Goal: Task Accomplishment & Management: Manage account settings

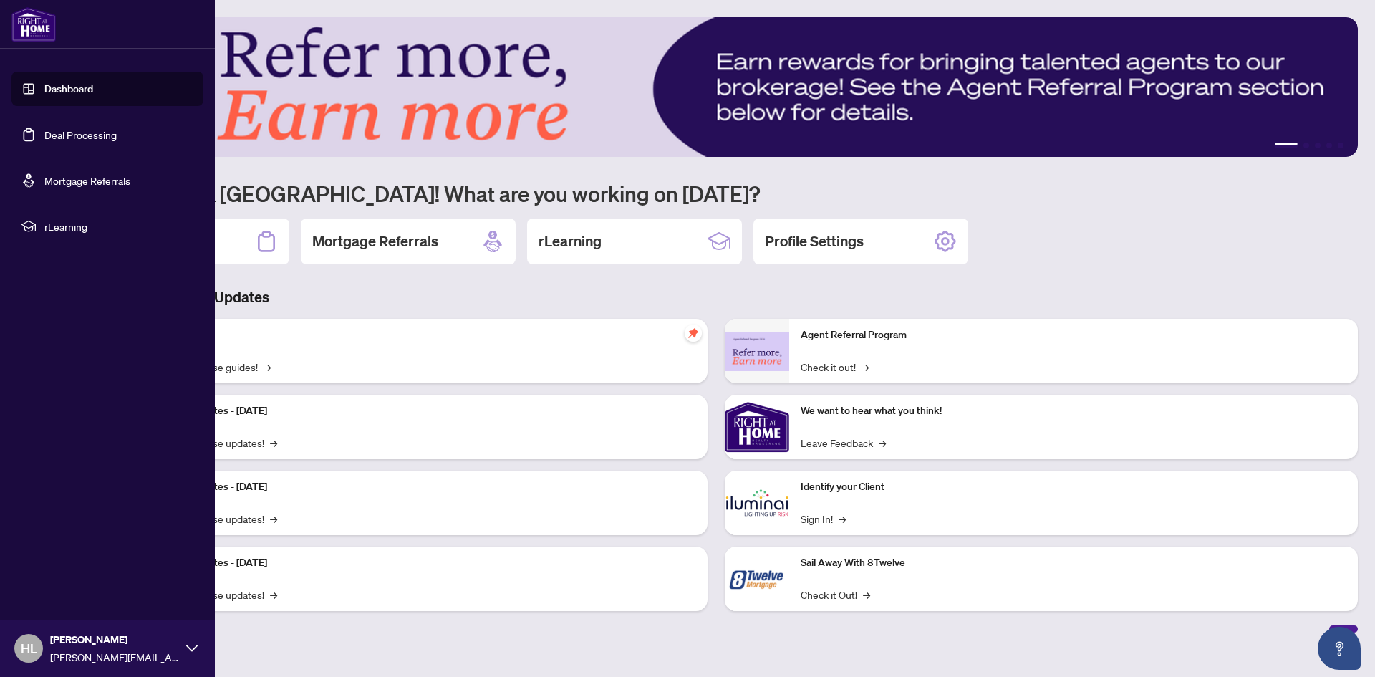
click at [64, 135] on link "Deal Processing" at bounding box center [80, 134] width 72 height 13
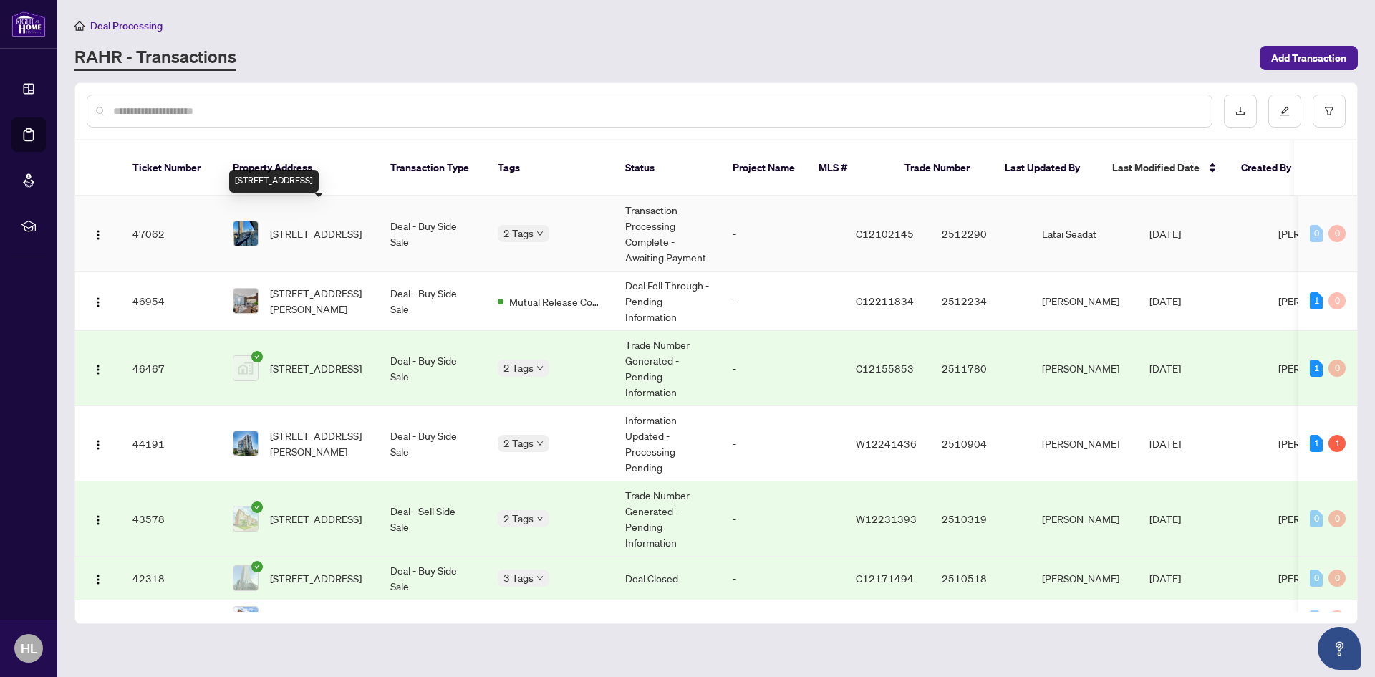
click at [311, 226] on span "[STREET_ADDRESS]" at bounding box center [316, 234] width 92 height 16
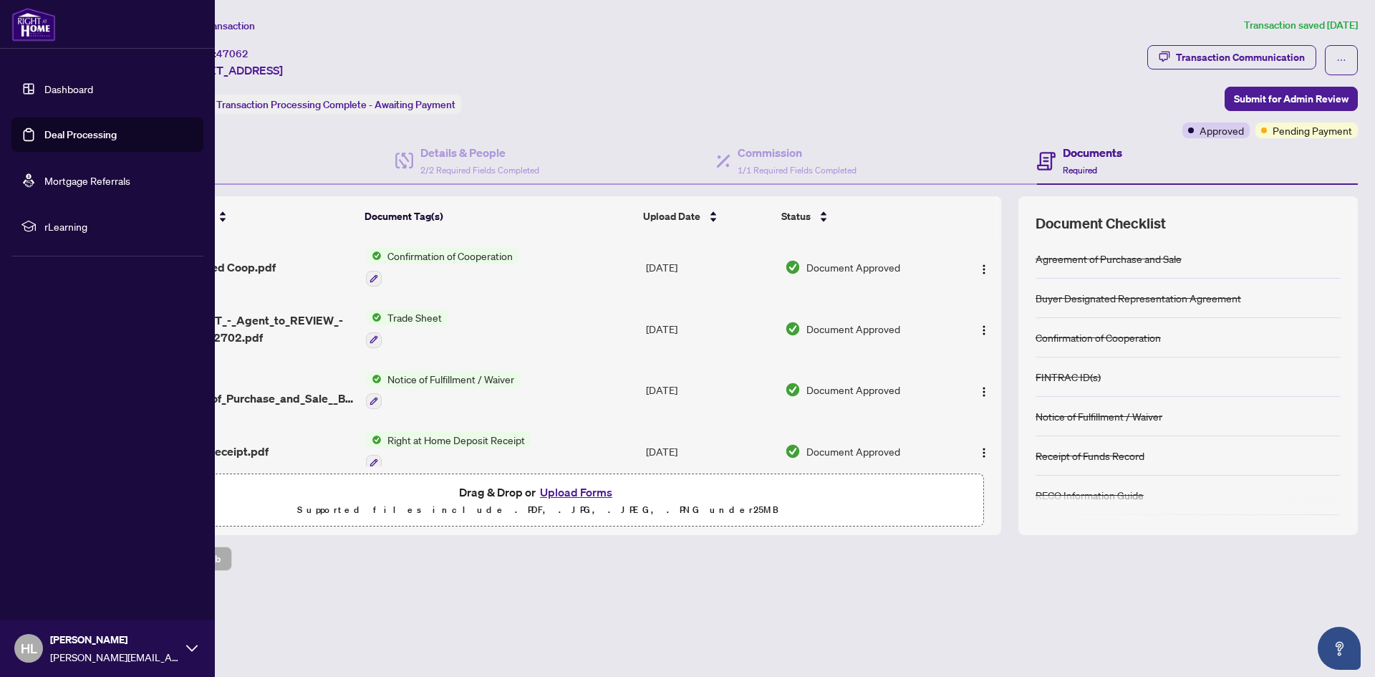
click at [80, 92] on link "Dashboard" at bounding box center [68, 88] width 49 height 13
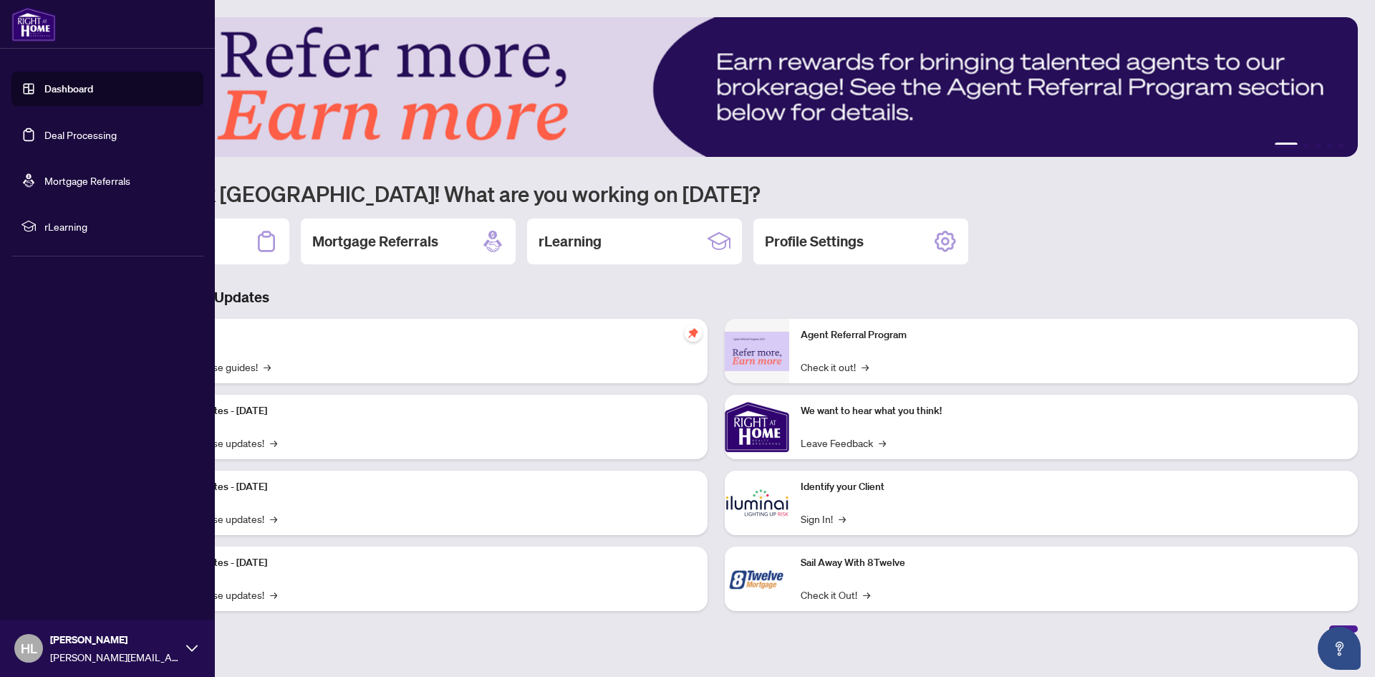
click at [67, 134] on link "Deal Processing" at bounding box center [80, 134] width 72 height 13
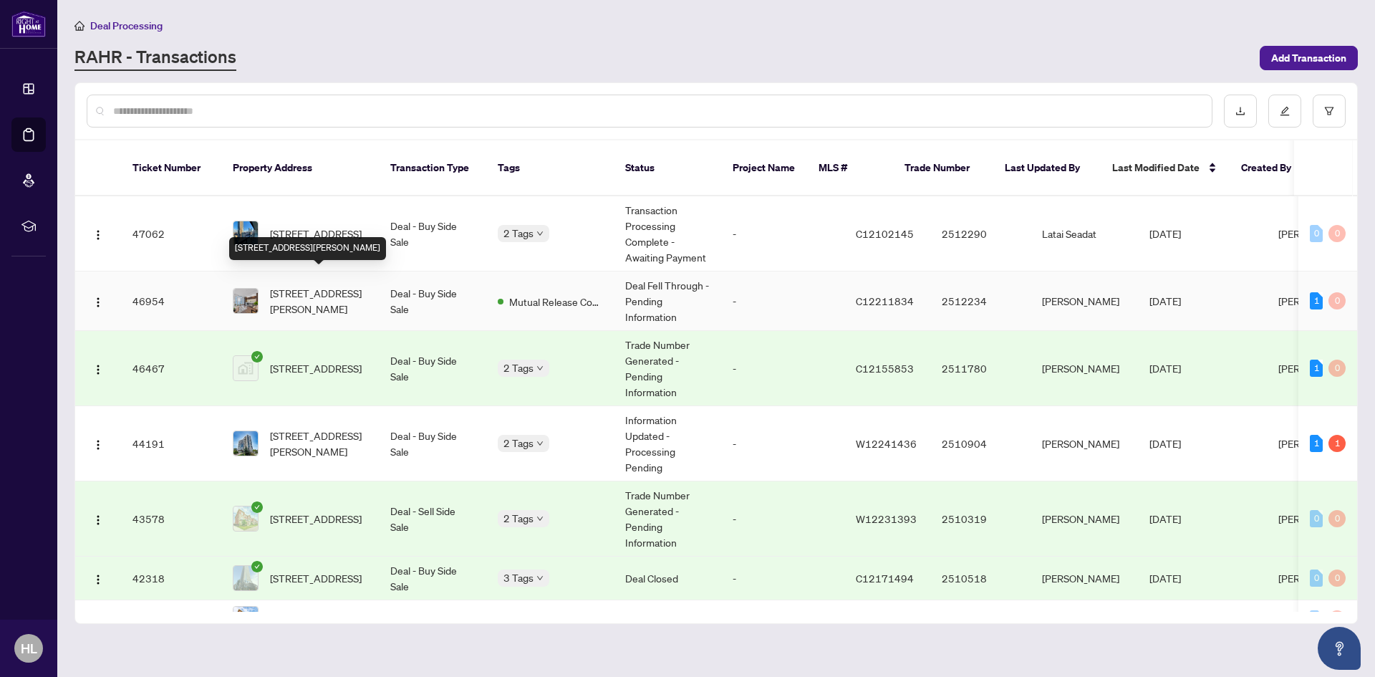
click at [352, 285] on span "[STREET_ADDRESS][PERSON_NAME]" at bounding box center [318, 301] width 97 height 32
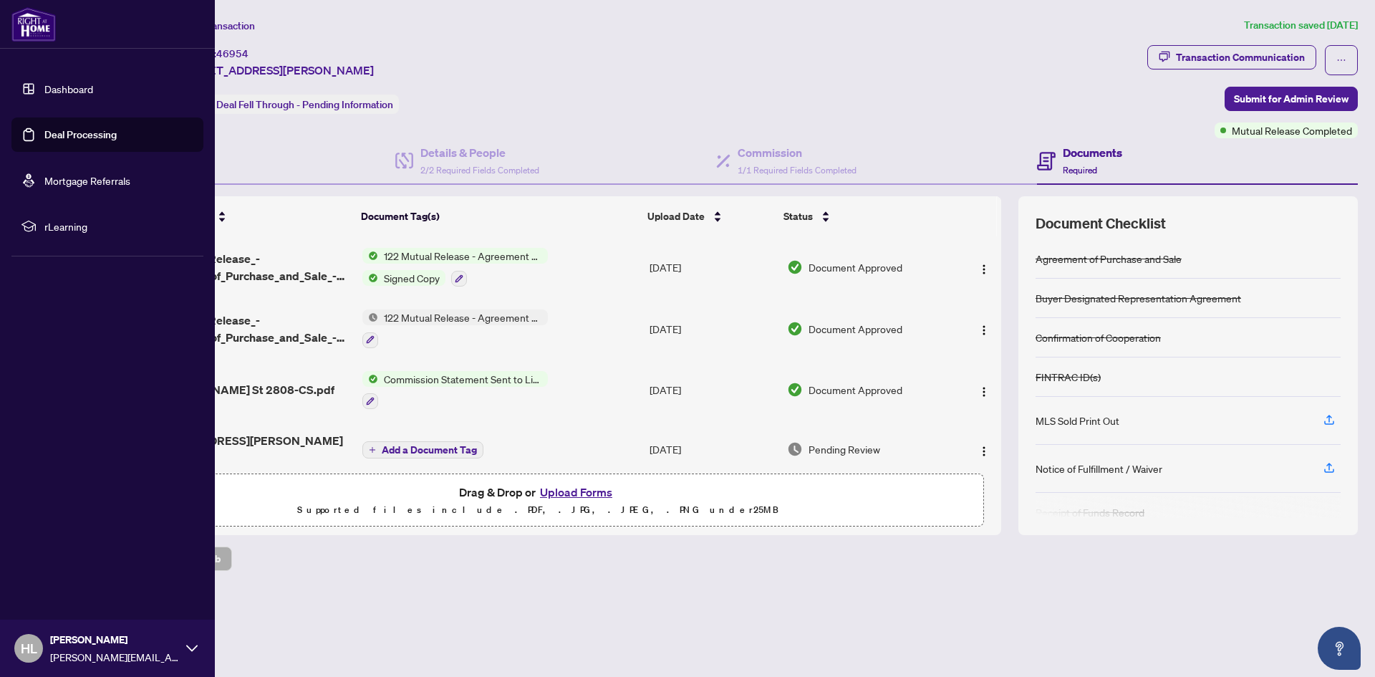
click at [57, 87] on link "Dashboard" at bounding box center [68, 88] width 49 height 13
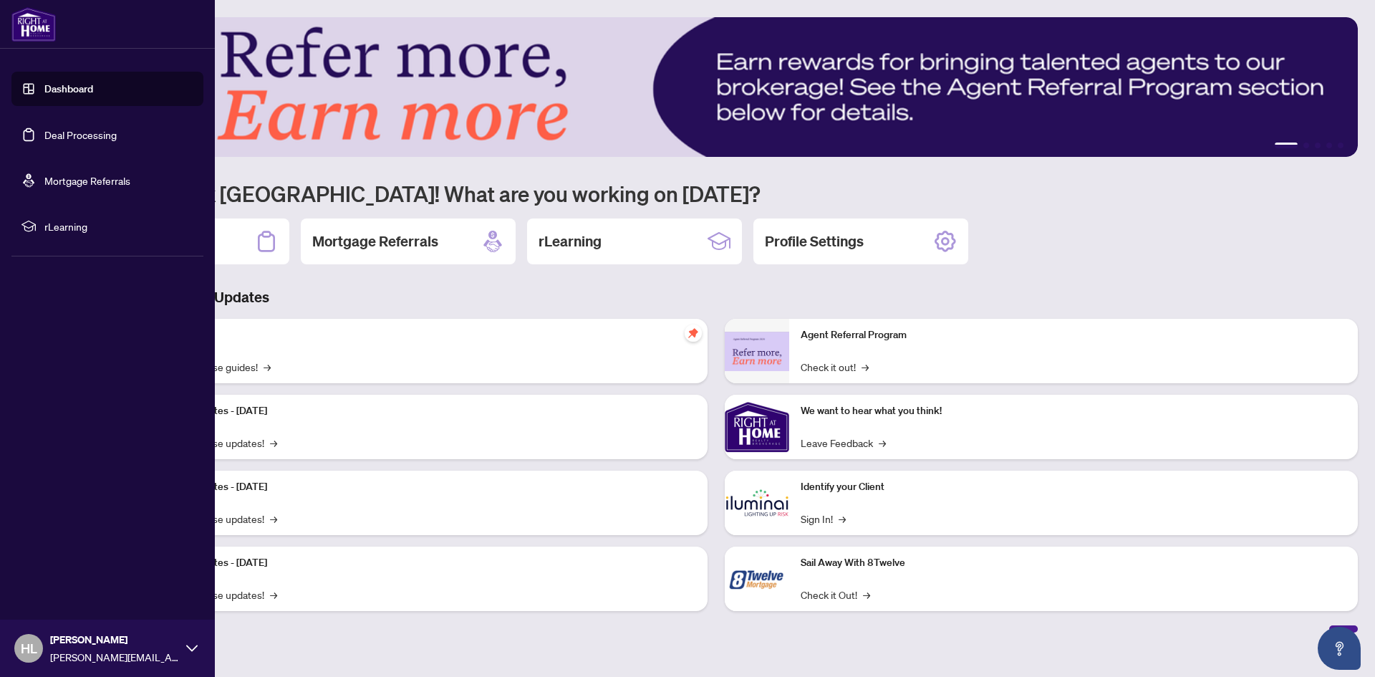
click at [77, 135] on link "Deal Processing" at bounding box center [80, 134] width 72 height 13
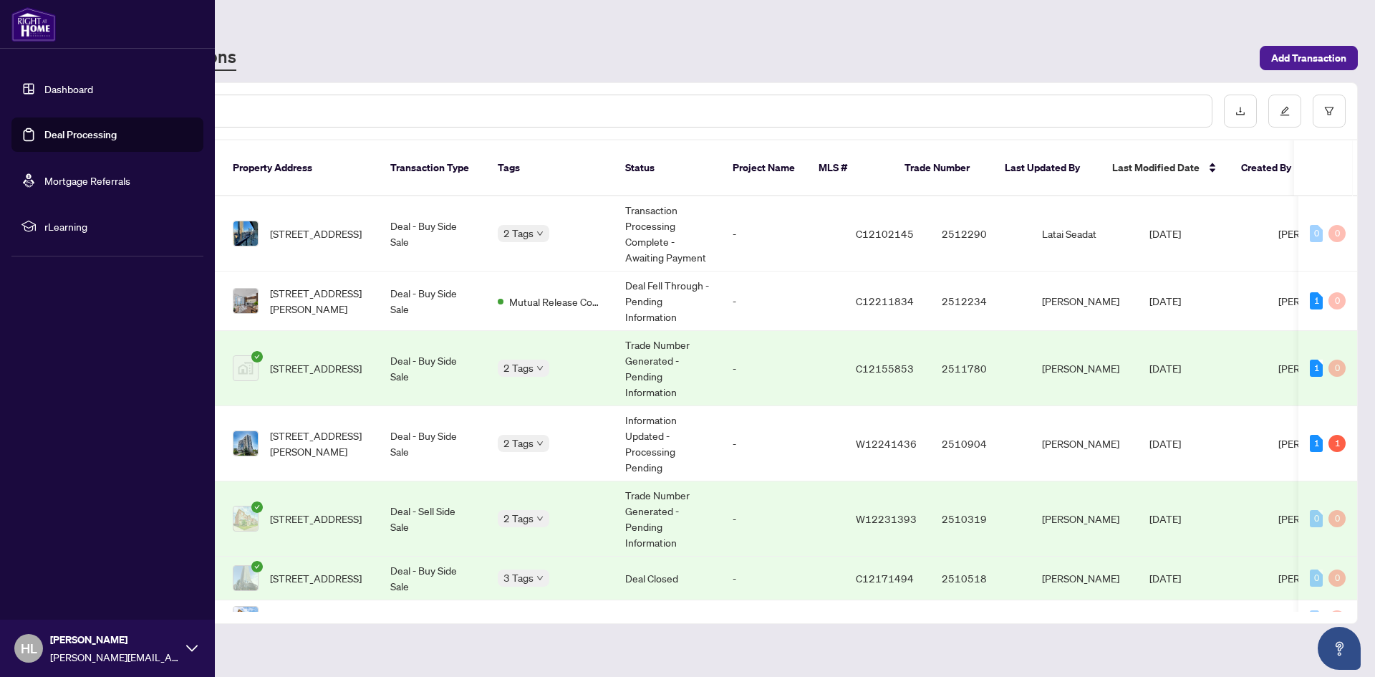
click at [66, 92] on link "Dashboard" at bounding box center [68, 88] width 49 height 13
